Goal: Task Accomplishment & Management: Use online tool/utility

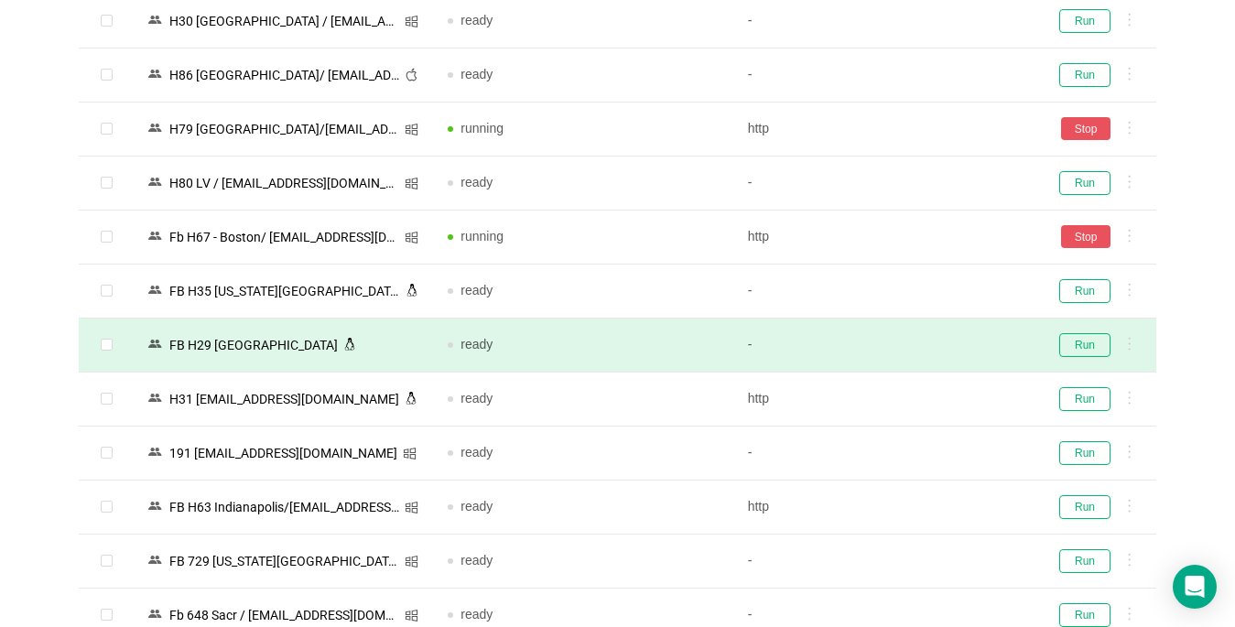
scroll to position [2649, 0]
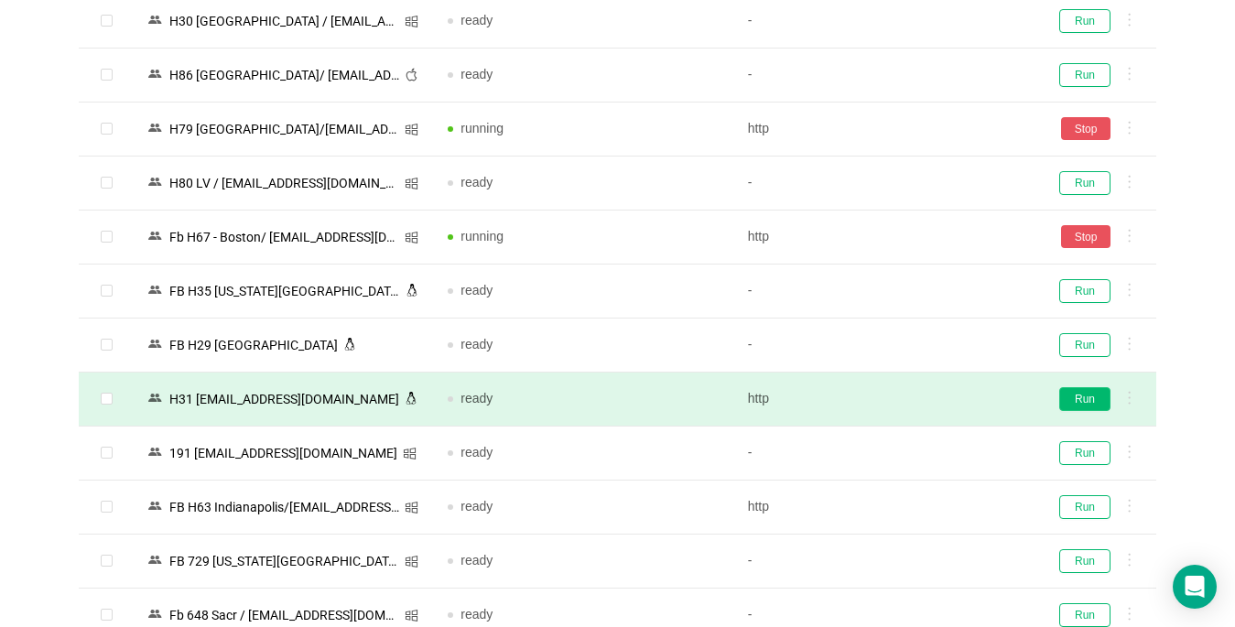
click at [1085, 395] on button "Run" at bounding box center [1084, 399] width 51 height 24
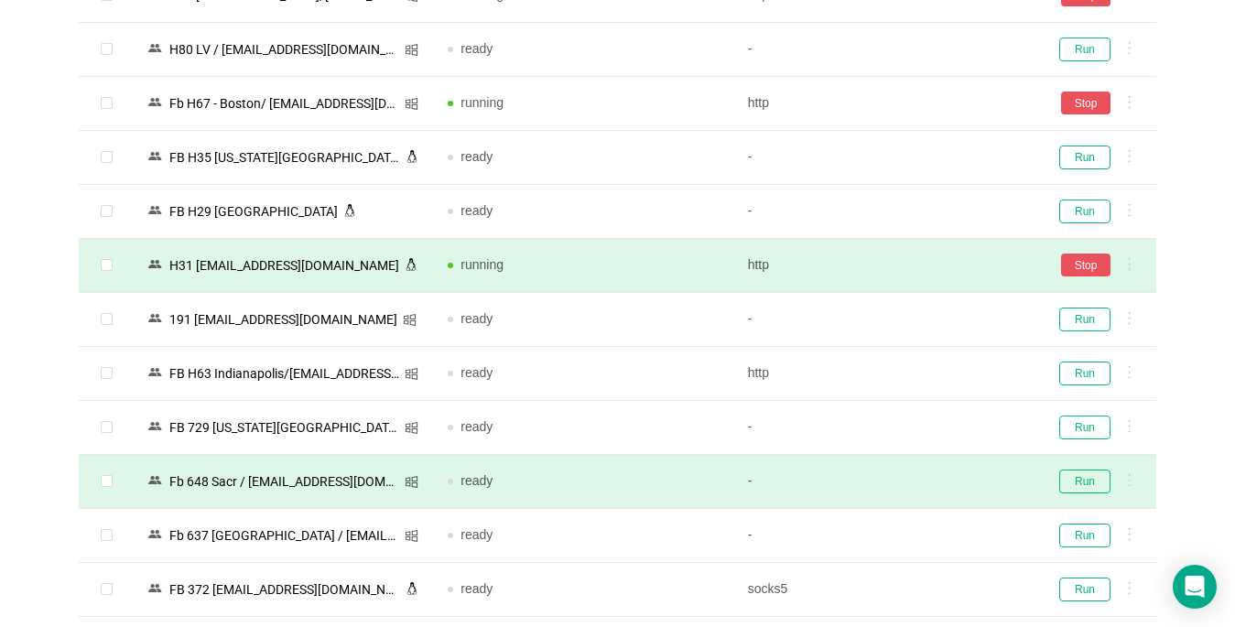
scroll to position [2832, 0]
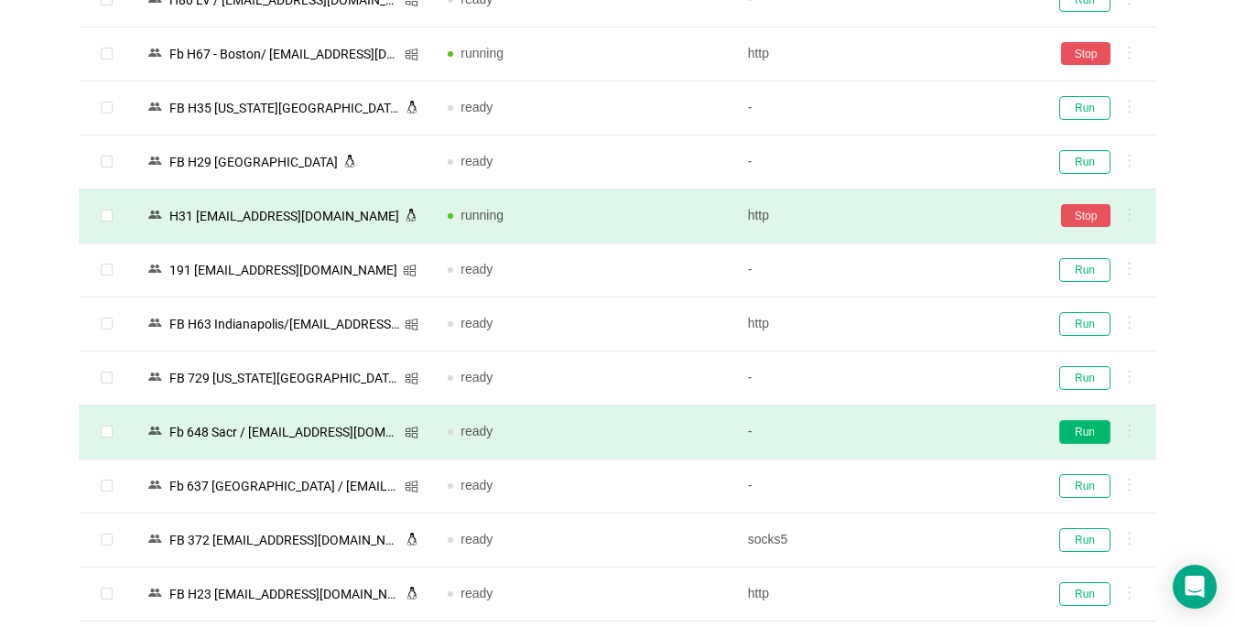
click at [1082, 427] on button "Run" at bounding box center [1084, 432] width 51 height 24
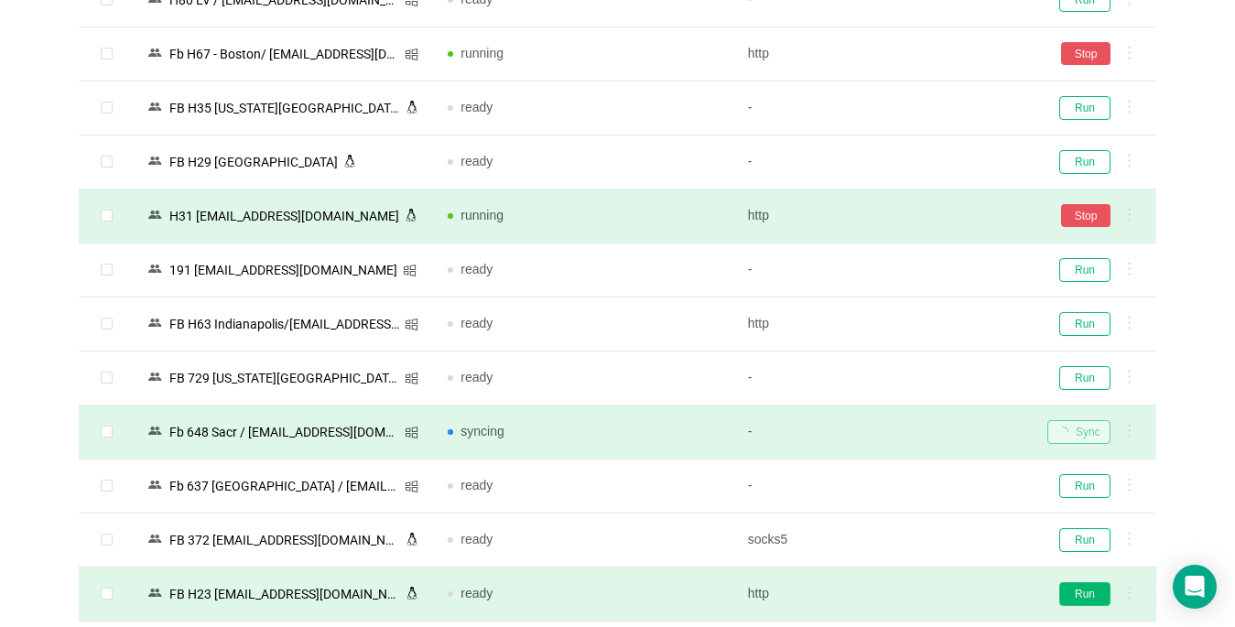
click at [1080, 595] on button "Run" at bounding box center [1084, 594] width 51 height 24
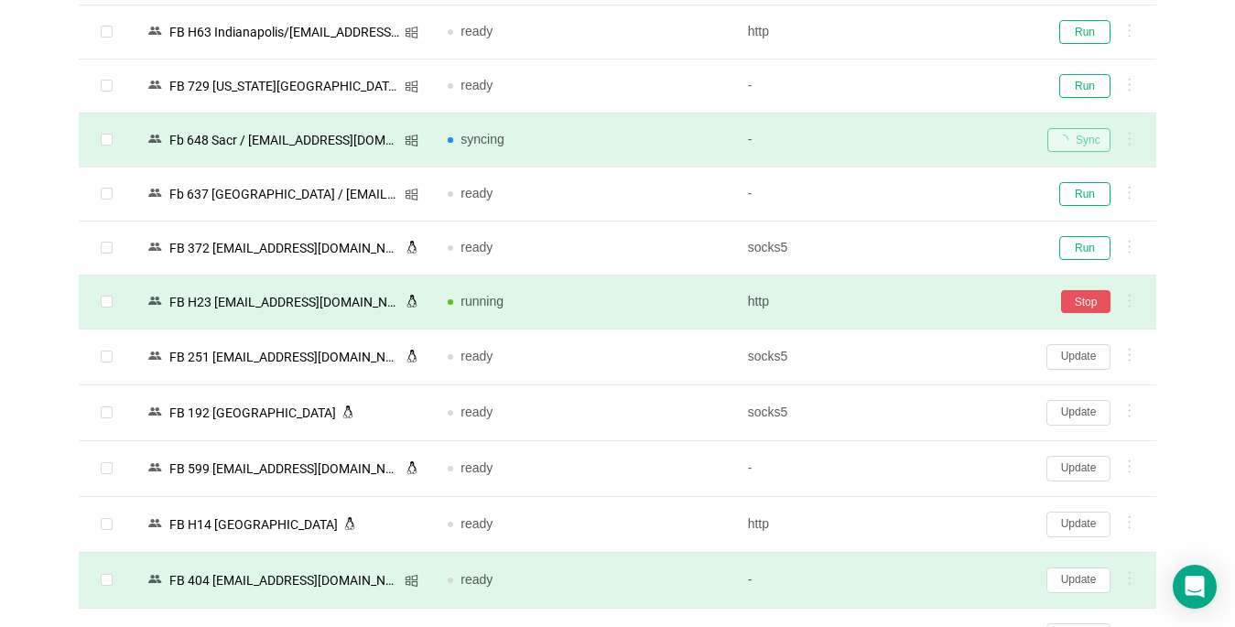
scroll to position [3198, 0]
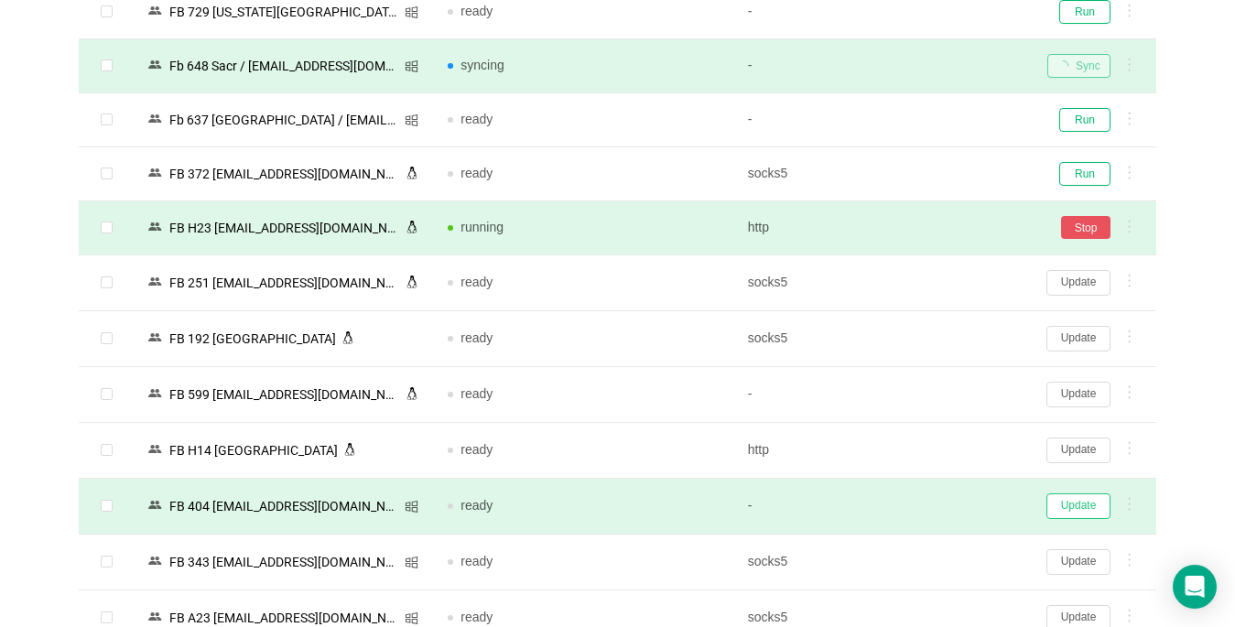
click at [1081, 508] on button "Update" at bounding box center [1078, 506] width 64 height 26
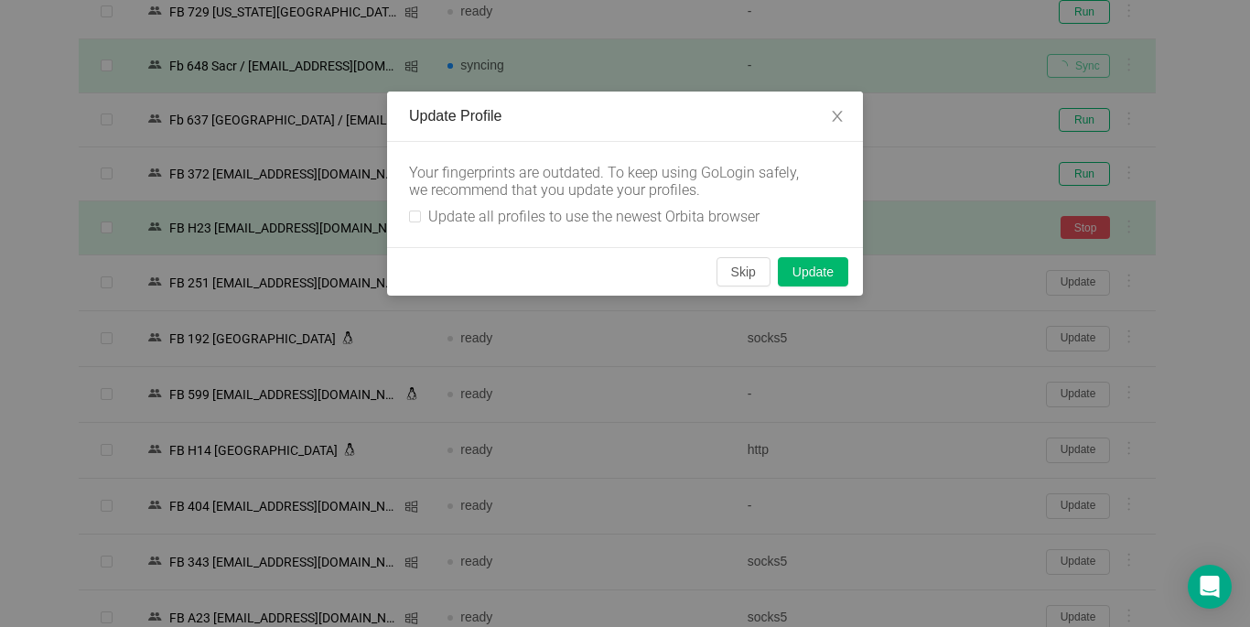
click at [405, 214] on div "Your fingerprints are outdated. To keep using GoLogin safely, we recommend that…" at bounding box center [625, 194] width 476 height 105
click at [415, 219] on input "Update all profiles to use the newest Orbita browser" at bounding box center [415, 216] width 12 height 12
checkbox input "true"
click at [744, 267] on button "Skip" at bounding box center [744, 271] width 54 height 29
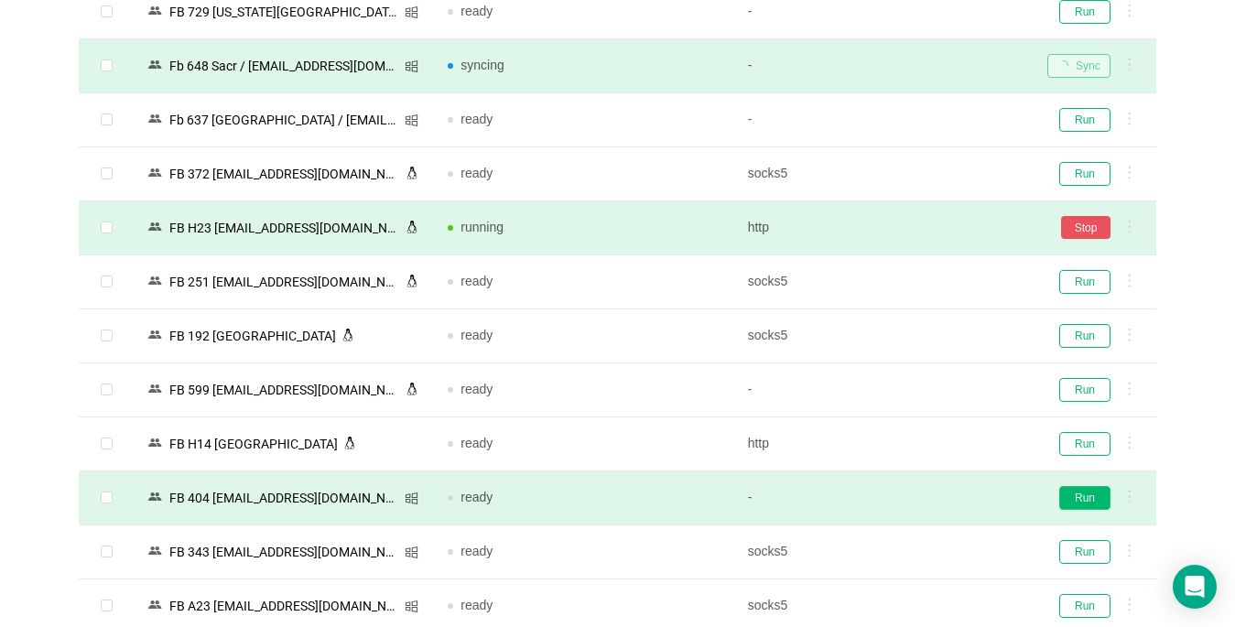
click at [1077, 497] on button "Run" at bounding box center [1084, 498] width 51 height 24
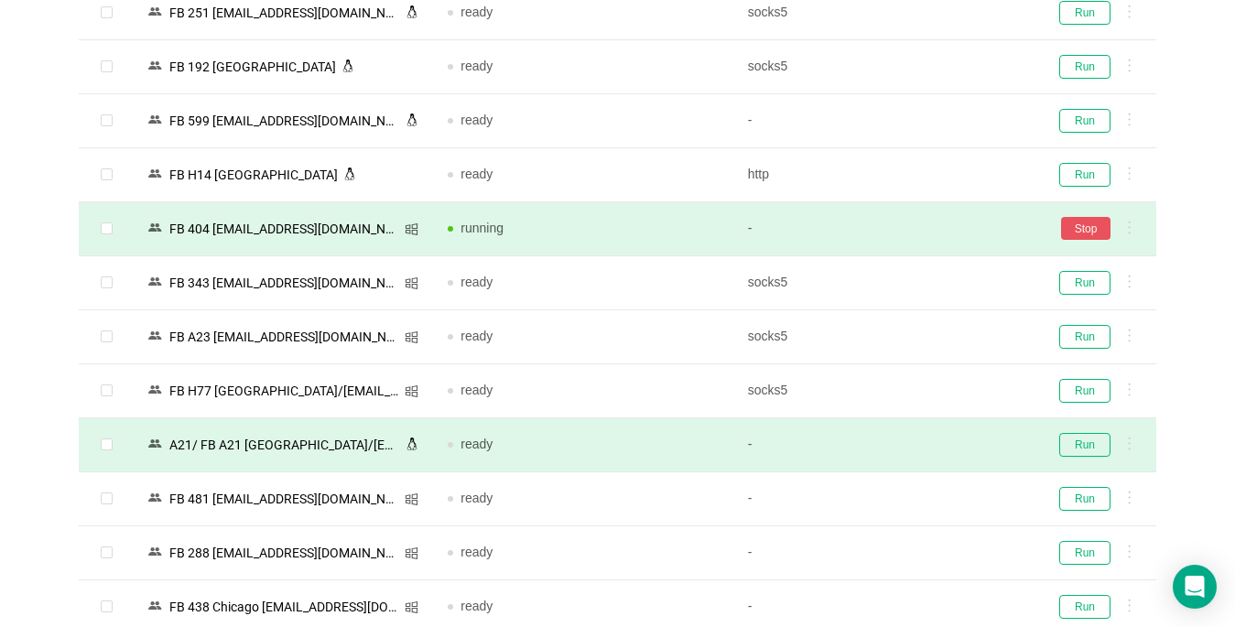
scroll to position [3473, 0]
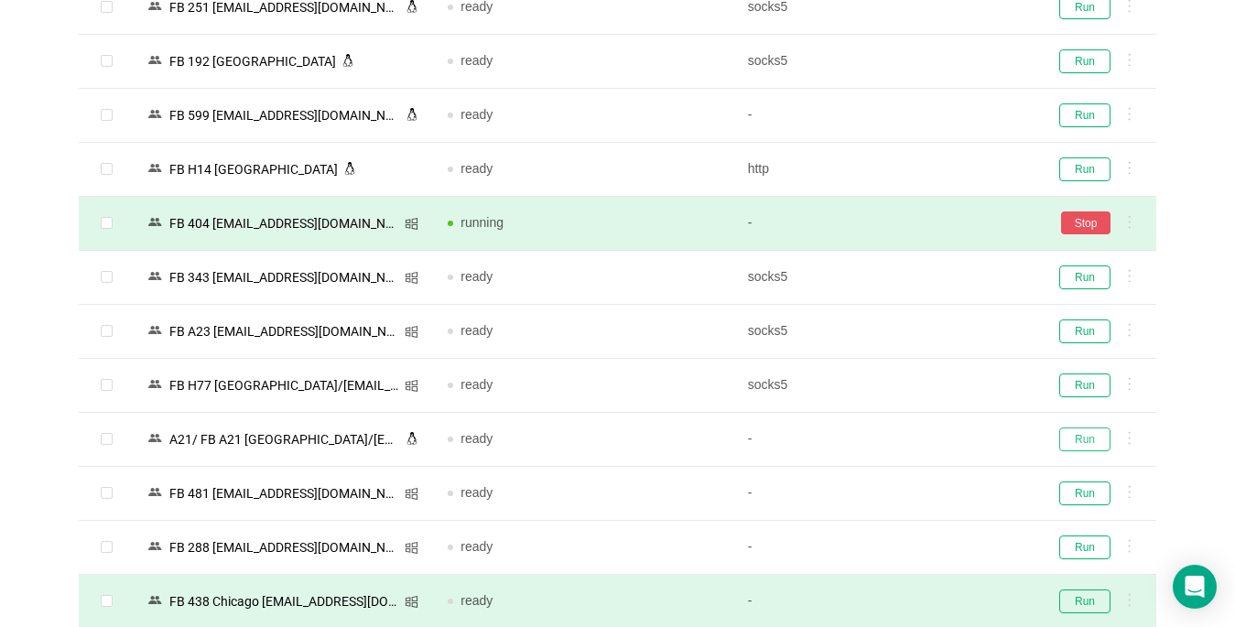
click at [1080, 441] on button "Run" at bounding box center [1084, 439] width 51 height 24
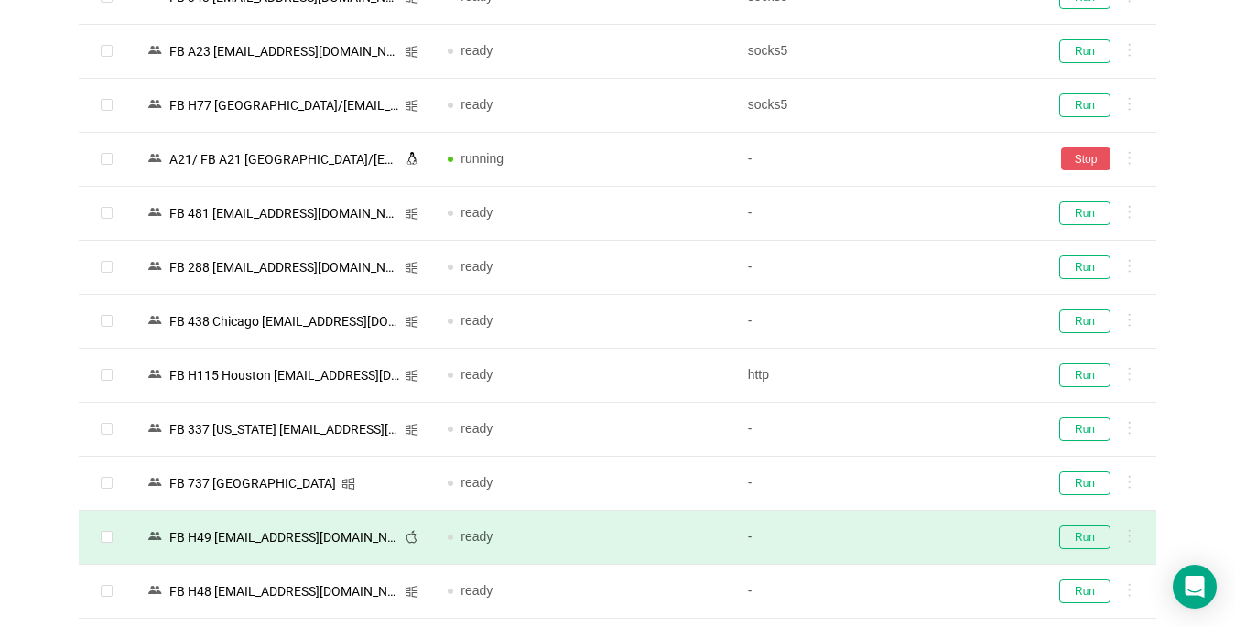
scroll to position [3839, 0]
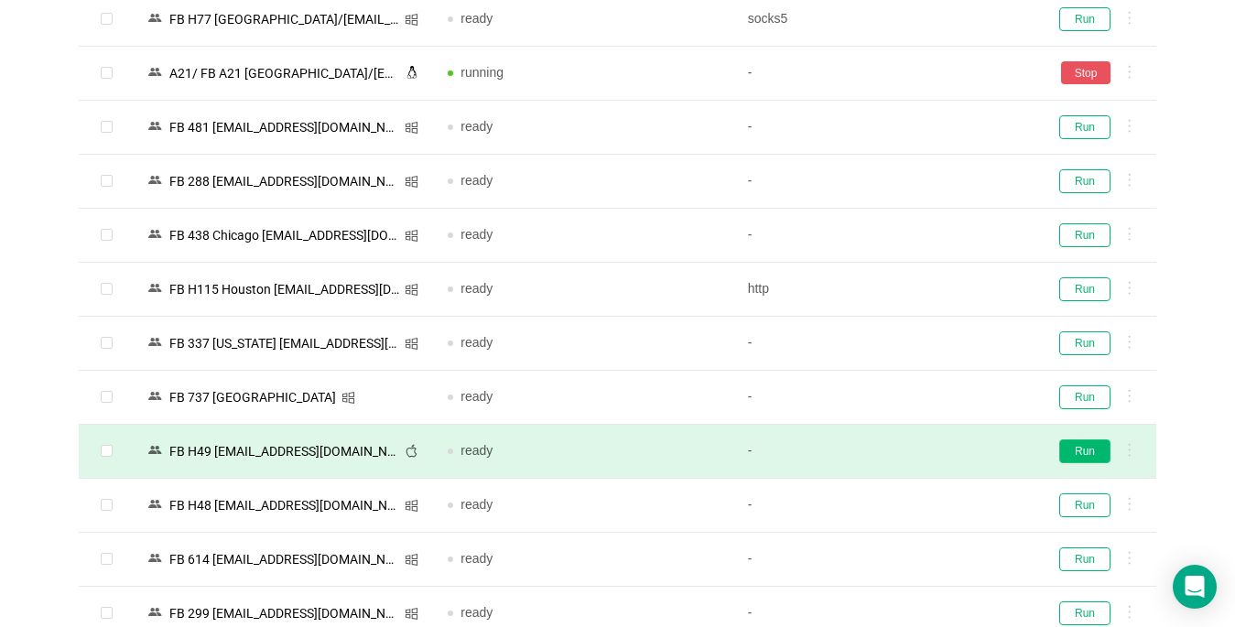
click at [1069, 451] on button "Run" at bounding box center [1084, 451] width 51 height 24
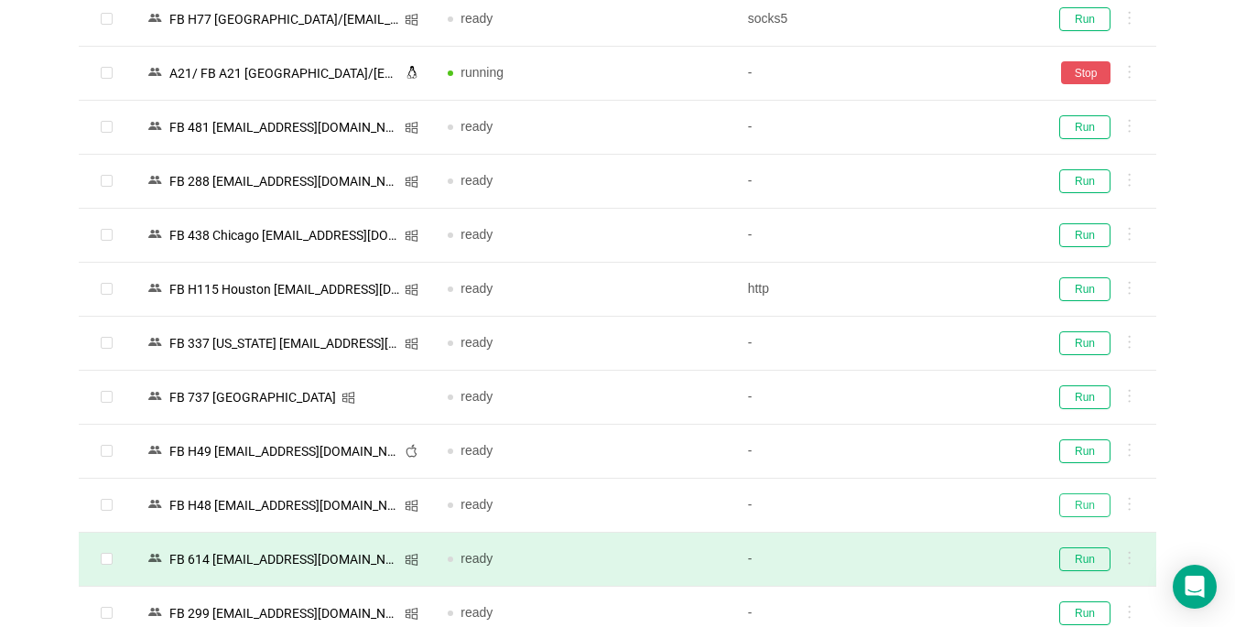
click at [1072, 504] on button "Run" at bounding box center [1084, 505] width 51 height 24
click at [1083, 560] on button "Run" at bounding box center [1084, 559] width 51 height 24
